Goal: Find specific page/section: Find specific page/section

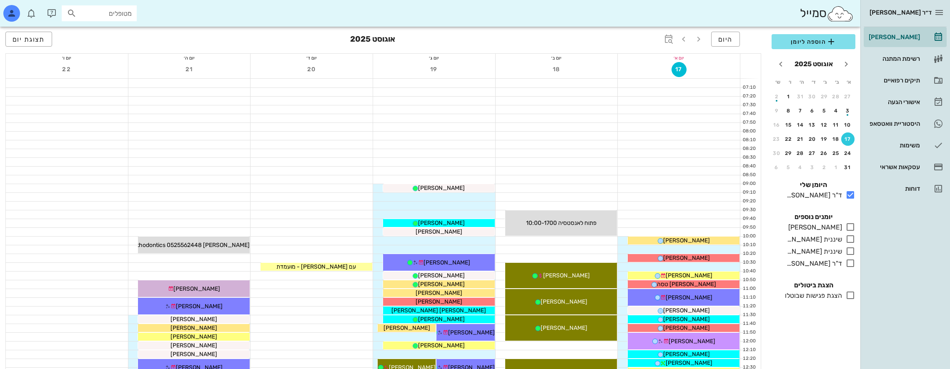
scroll to position [334, 0]
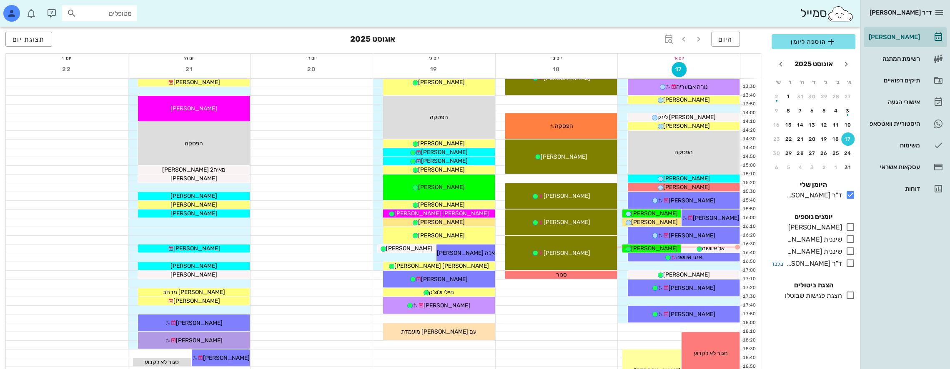
click at [849, 260] on icon at bounding box center [851, 264] width 10 height 10
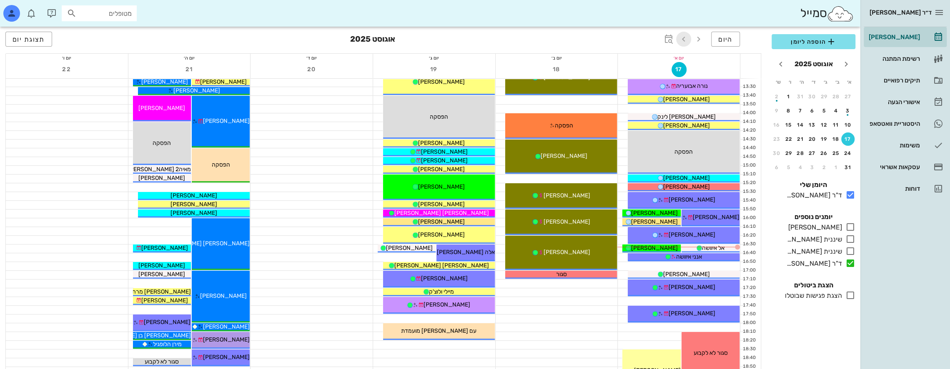
click at [685, 38] on icon "button" at bounding box center [684, 39] width 10 height 10
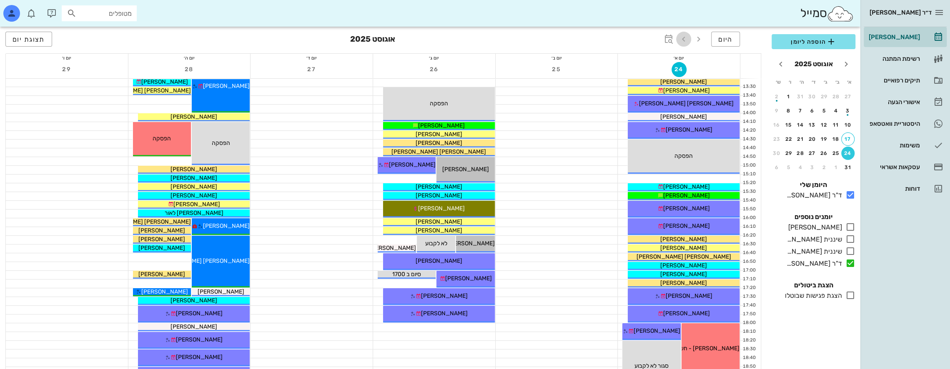
click at [685, 38] on icon "button" at bounding box center [684, 39] width 10 height 10
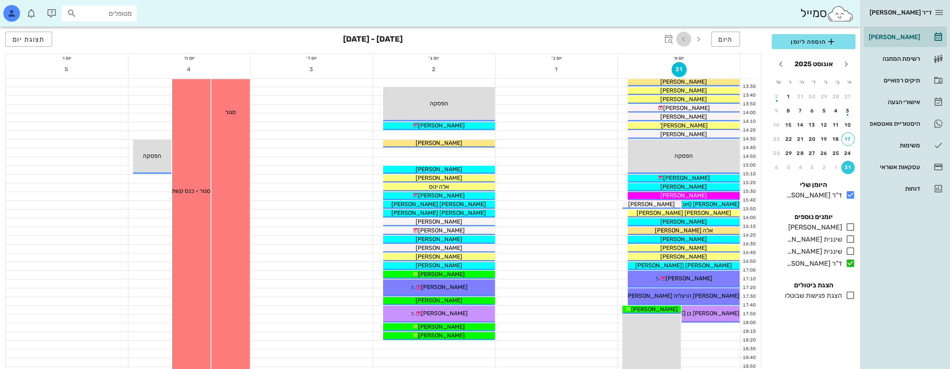
click at [685, 38] on icon "button" at bounding box center [684, 39] width 10 height 10
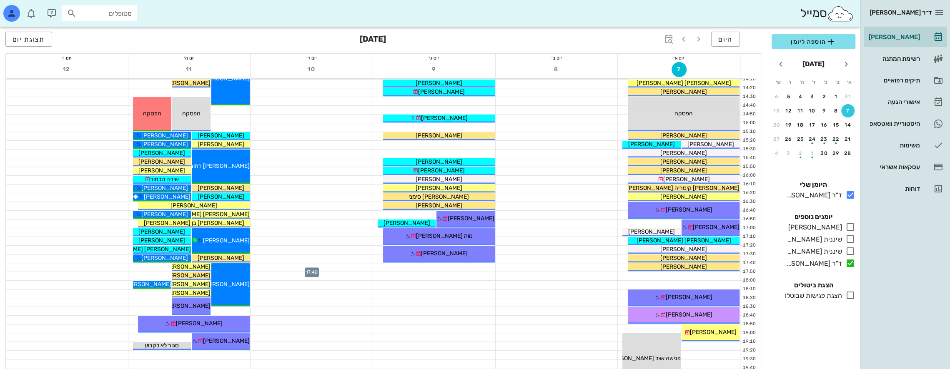
scroll to position [361, 0]
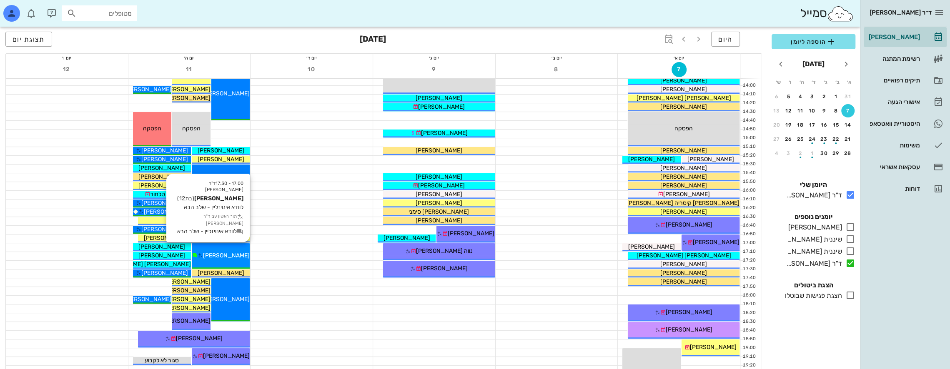
click at [236, 247] on div "17:00 - 17:30 ד"ר [PERSON_NAME] [PERSON_NAME] (בת 12 ) לוודא אינויזליין - שלב ה…" at bounding box center [221, 256] width 58 height 25
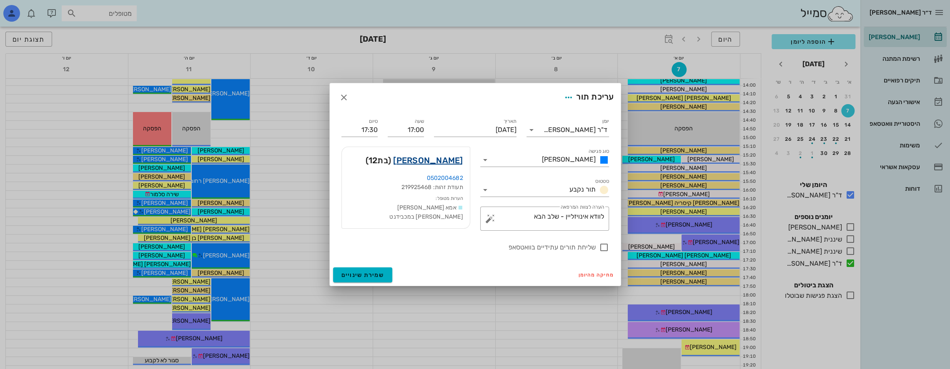
click at [440, 161] on link "[PERSON_NAME]" at bounding box center [428, 160] width 70 height 13
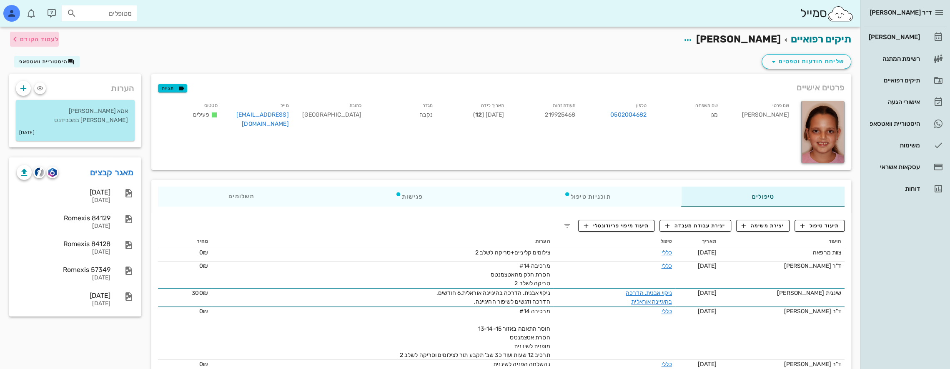
click at [18, 38] on icon "button" at bounding box center [15, 39] width 10 height 10
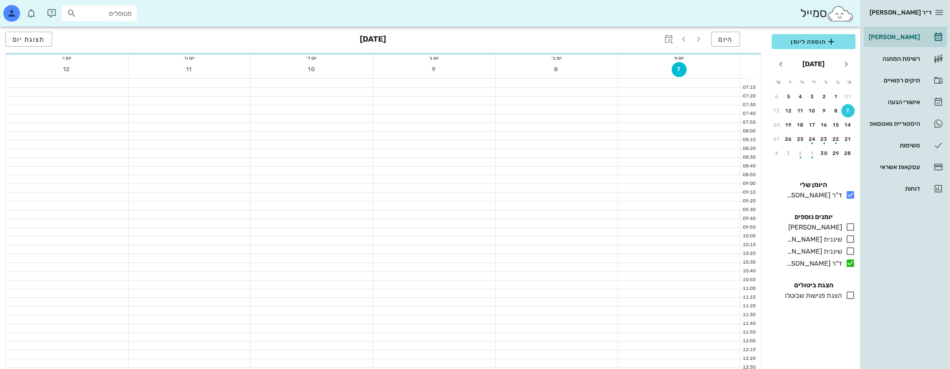
scroll to position [361, 0]
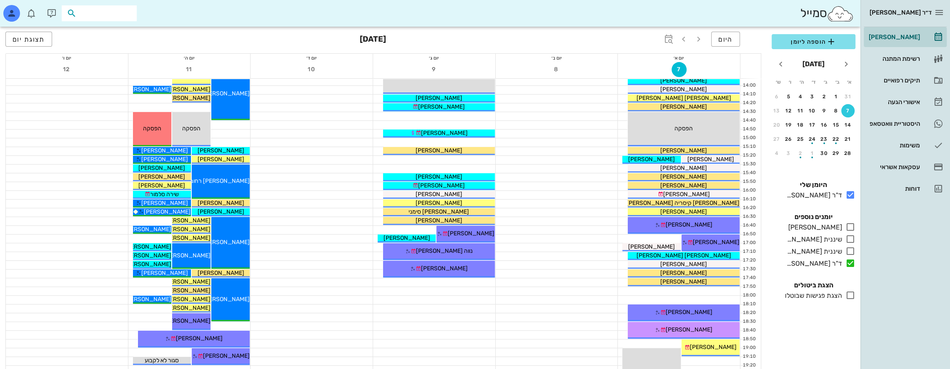
click at [115, 14] on input "text" at bounding box center [104, 13] width 53 height 11
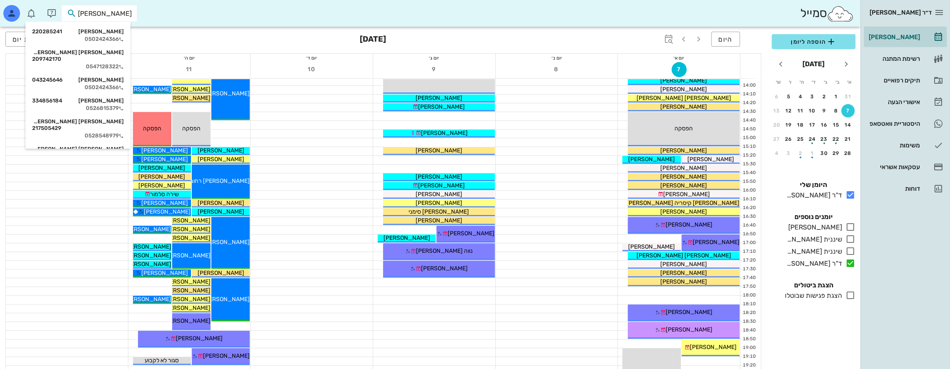
type input "[PERSON_NAME] כ"
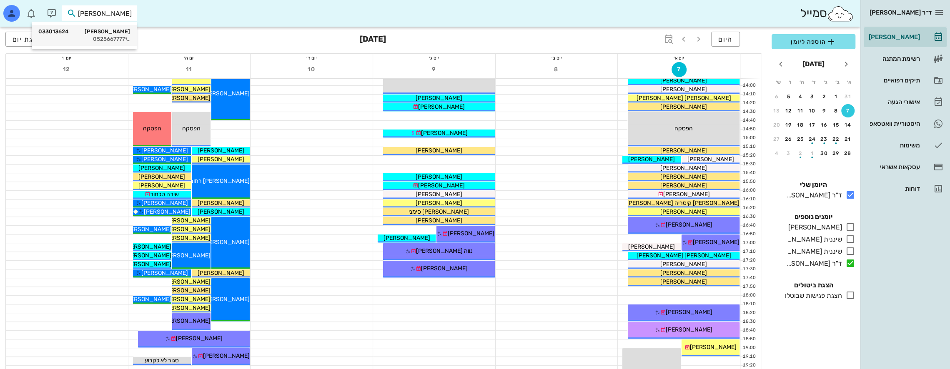
click at [128, 38] on icon at bounding box center [127, 39] width 5 height 5
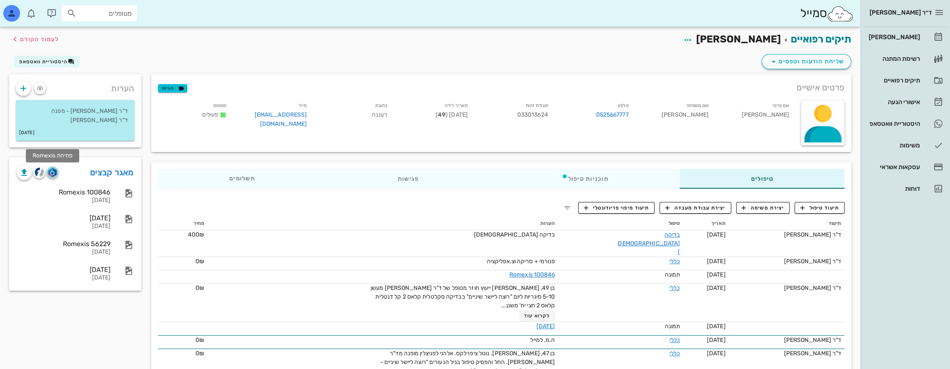
click at [54, 171] on img "button" at bounding box center [52, 172] width 8 height 9
